Goal: Transaction & Acquisition: Purchase product/service

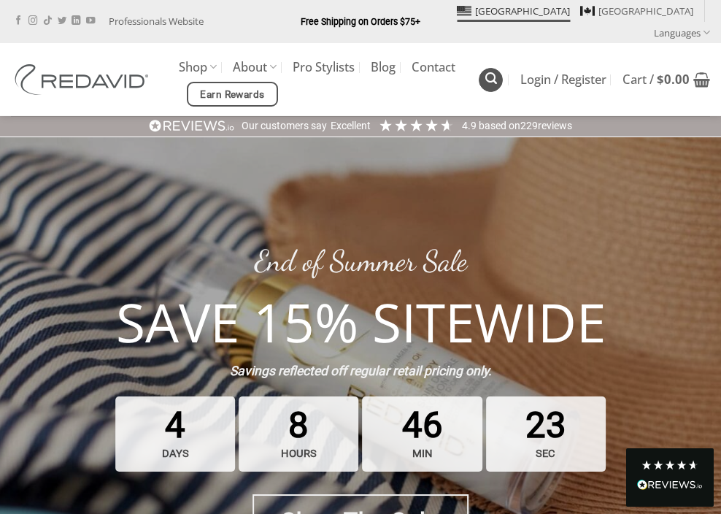
click at [485, 68] on link "Search" at bounding box center [491, 80] width 24 height 24
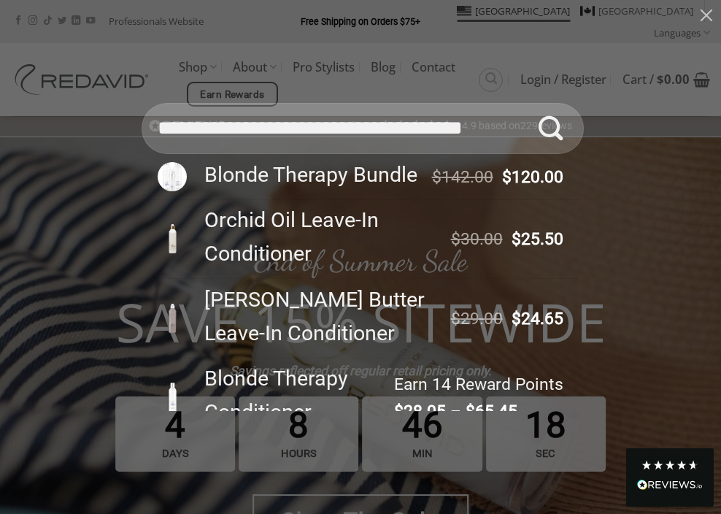
drag, startPoint x: 258, startPoint y: 129, endPoint x: 101, endPoint y: 130, distance: 156.2
click at [101, 130] on div "**********" at bounding box center [360, 257] width 677 height 308
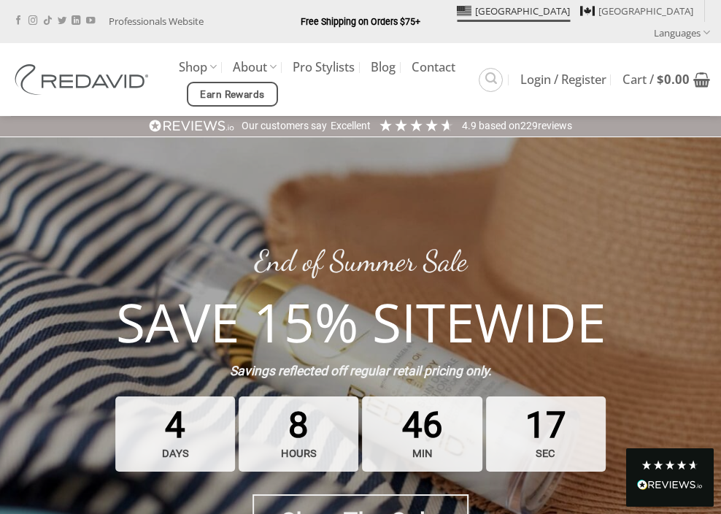
type input "**********"
click at [493, 72] on icon "Search" at bounding box center [491, 79] width 12 height 14
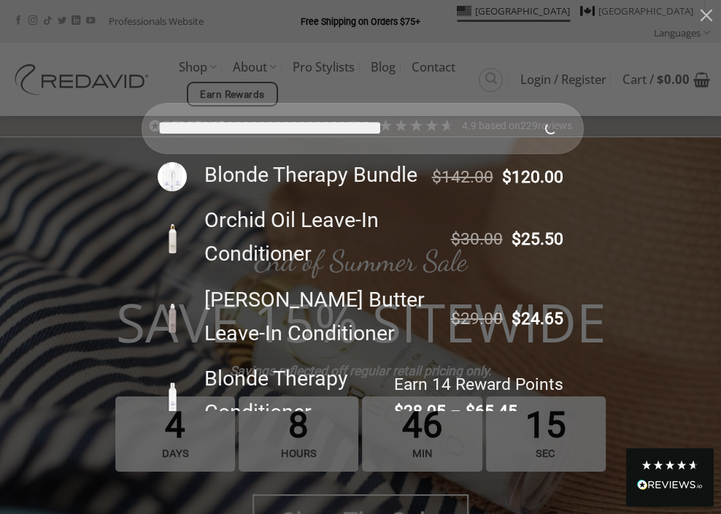
click at [526, 103] on button "Submit" at bounding box center [551, 128] width 51 height 51
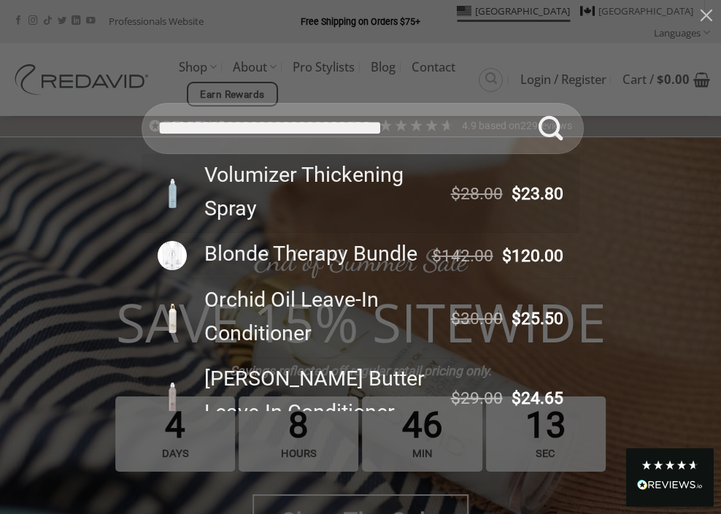
click at [290, 185] on div "Volumizer Thickening Spray" at bounding box center [320, 191] width 253 height 67
type input "**********"
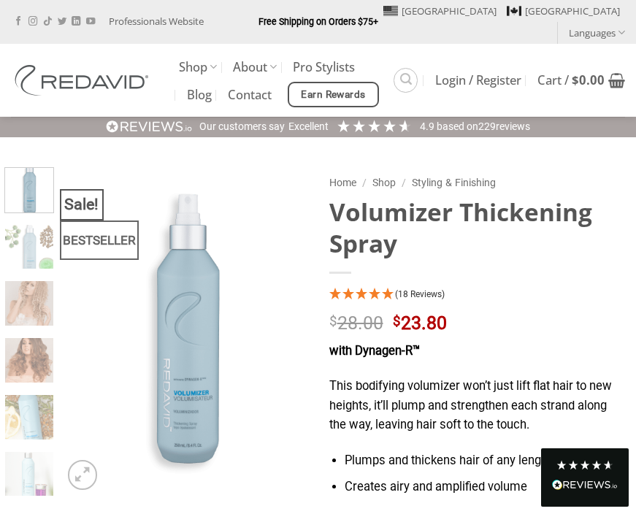
scroll to position [65, 0]
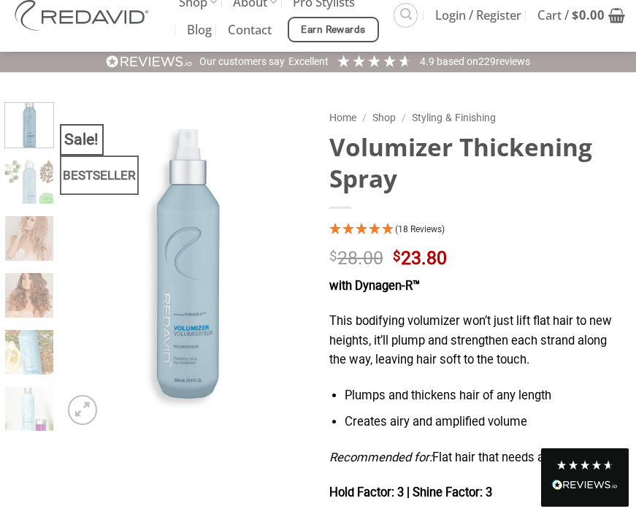
click at [376, 312] on p "This bodifying volumizer won’t just lift flat hair to new heights, it’ll plump …" at bounding box center [477, 341] width 296 height 58
copy p "bodifying"
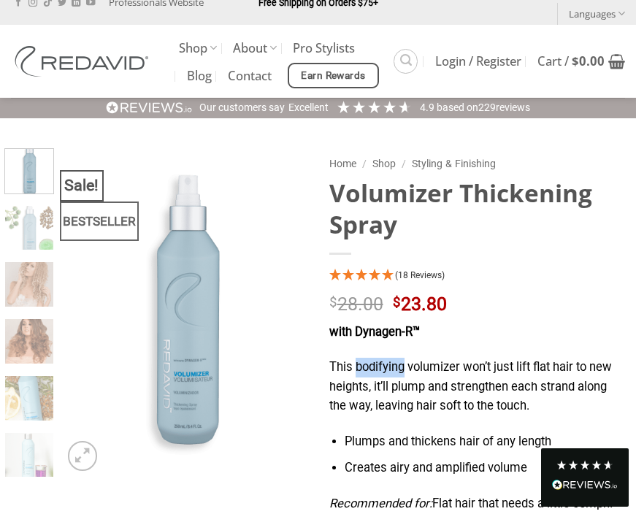
scroll to position [0, 0]
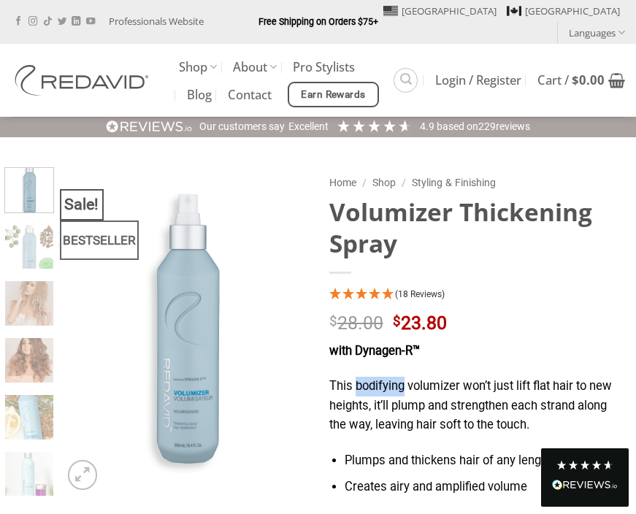
drag, startPoint x: 419, startPoint y: 226, endPoint x: 316, endPoint y: 191, distance: 109.0
copy div "Home / Shop / Styling & Finishing Volumizer Thickening Spray"
click at [429, 196] on h1 "Volumizer Thickening Spray" at bounding box center [477, 228] width 296 height 64
drag, startPoint x: 399, startPoint y: 226, endPoint x: 303, endPoint y: 187, distance: 103.2
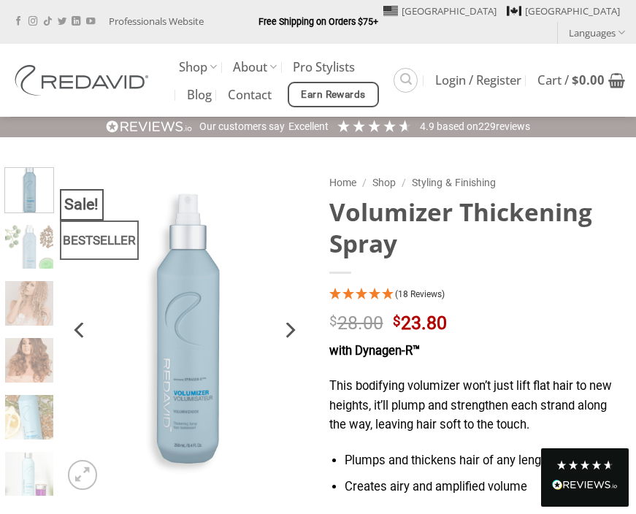
click at [342, 196] on h1 "Volumizer Thickening Spray" at bounding box center [477, 228] width 296 height 64
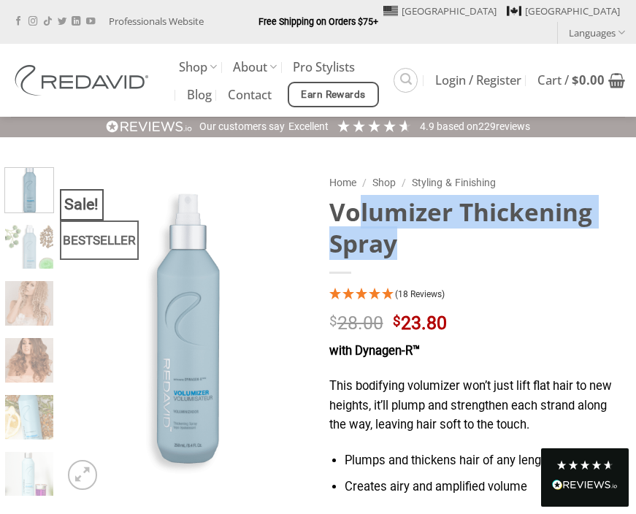
drag, startPoint x: 326, startPoint y: 194, endPoint x: 485, endPoint y: 242, distance: 165.6
copy div "Volumizer Thickening Spray"
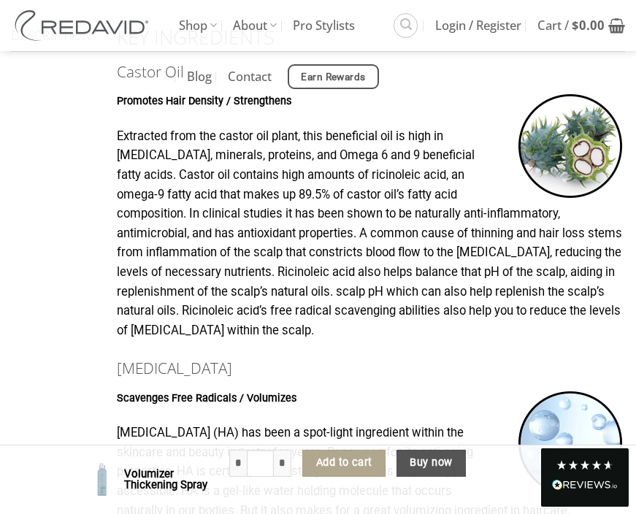
scroll to position [925, 0]
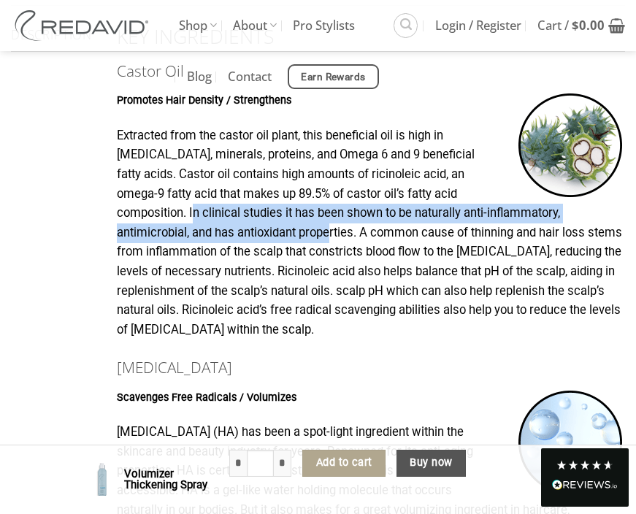
drag, startPoint x: 235, startPoint y: 234, endPoint x: 127, endPoint y: 207, distance: 111.5
click at [127, 207] on p "Extracted from the castor oil plant, this beneficial oil is high in [MEDICAL_DA…" at bounding box center [371, 233] width 508 height 214
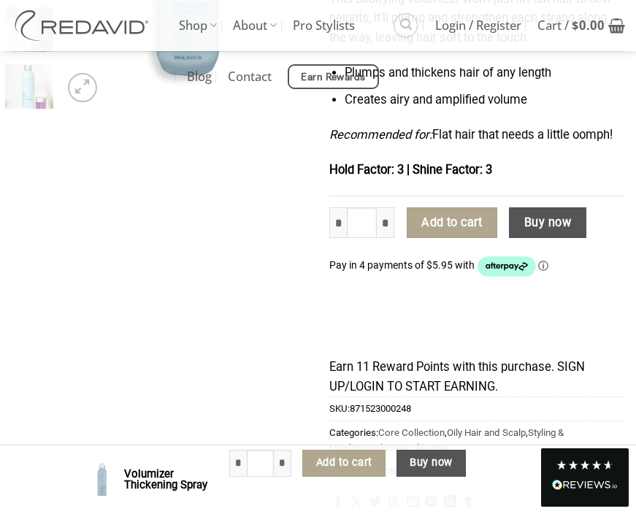
scroll to position [0, 0]
